Goal: Find specific page/section: Find specific page/section

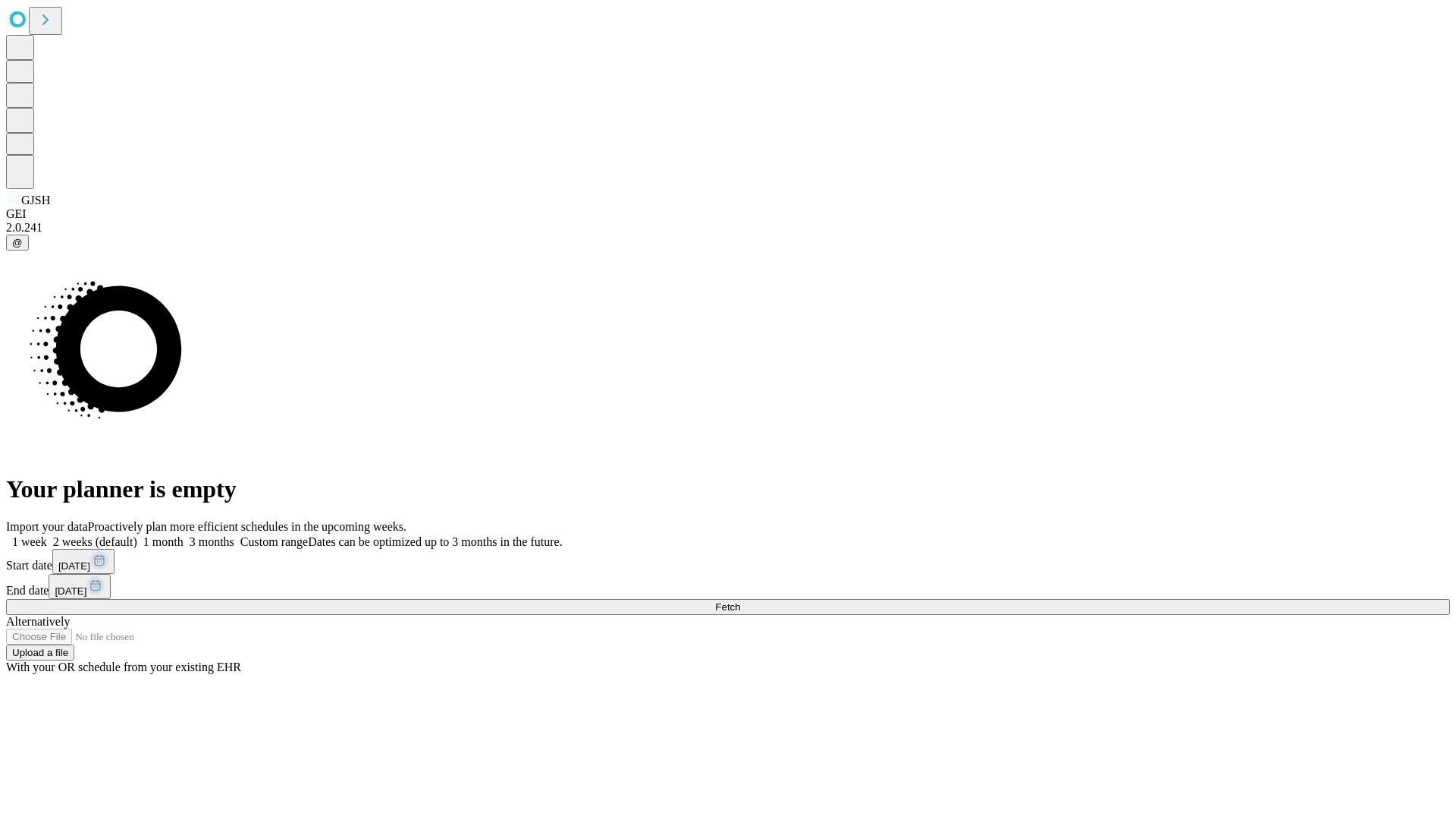
click at [741, 601] on span "Fetch" at bounding box center [728, 607] width 25 height 11
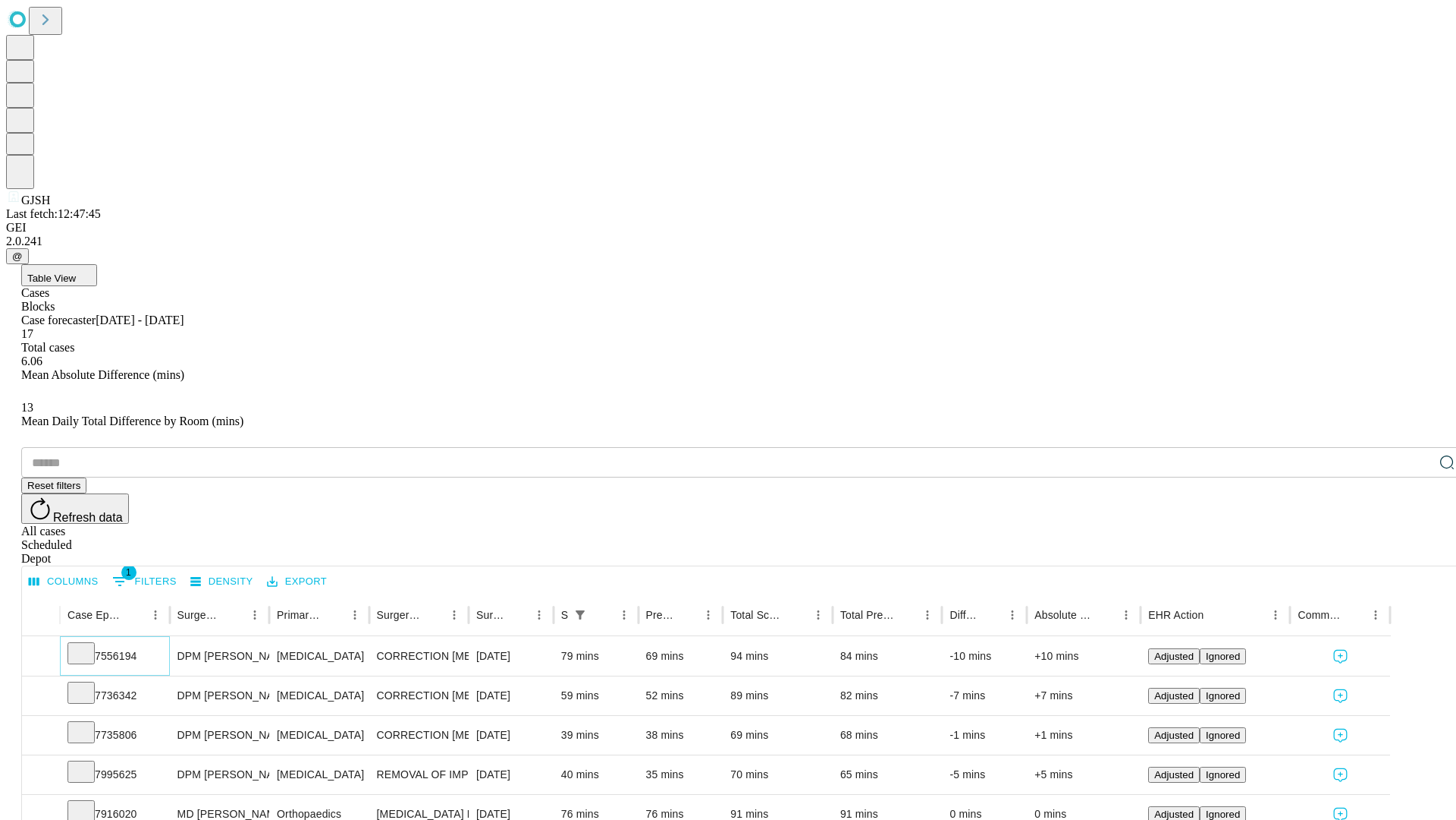
click at [89, 644] on icon at bounding box center [81, 652] width 15 height 15
